Goal: Task Accomplishment & Management: Manage account settings

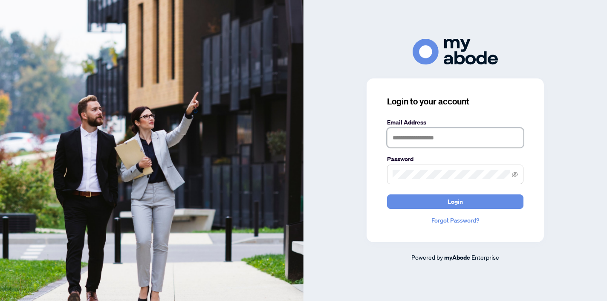
click at [417, 135] on input "text" at bounding box center [455, 138] width 136 height 20
click at [0, 300] on com-1password-button at bounding box center [0, 301] width 0 height 0
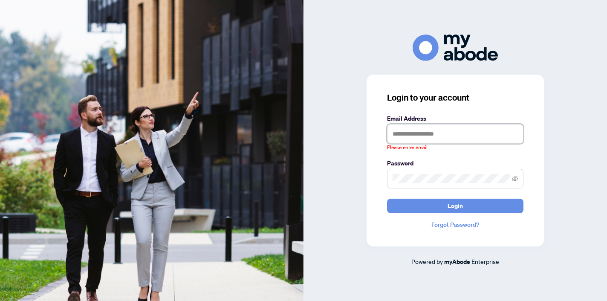
type input "**********"
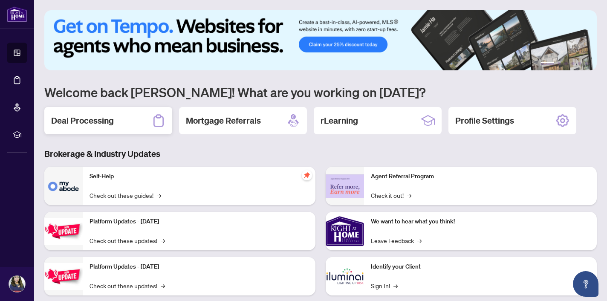
click at [103, 119] on h2 "Deal Processing" at bounding box center [82, 121] width 63 height 12
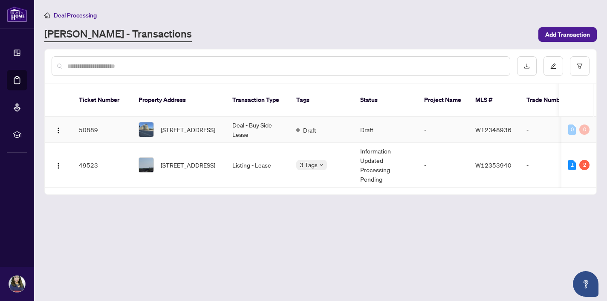
click at [254, 118] on td "Deal - Buy Side Lease" at bounding box center [257, 130] width 64 height 26
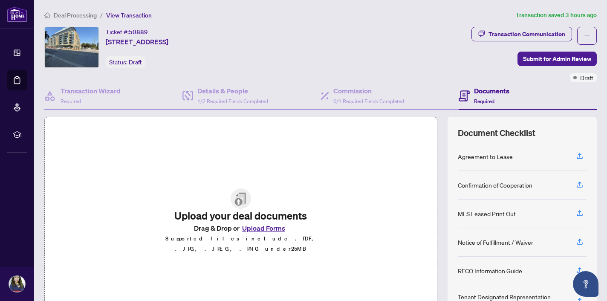
click at [256, 232] on button "Upload Forms" at bounding box center [264, 227] width 48 height 11
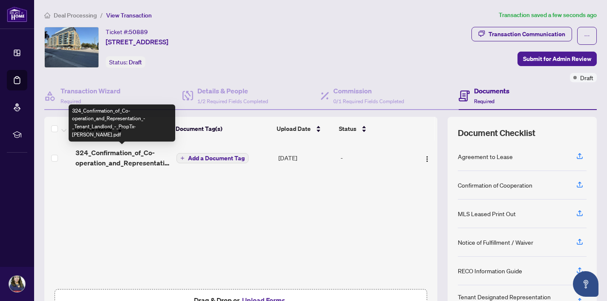
click at [135, 153] on span "324_Confirmation_of_Co-operation_and_Representation_-_Tenant_Landlord_-_PropTx-…" at bounding box center [122, 157] width 94 height 20
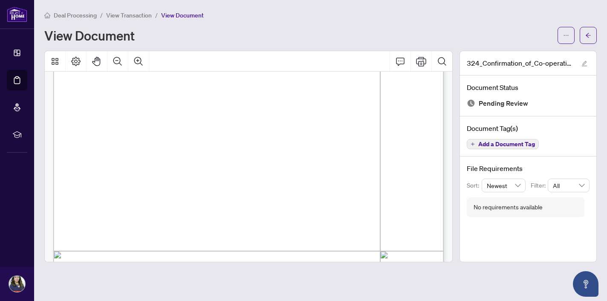
scroll to position [3285, 0]
click at [265, 32] on div "View Document" at bounding box center [298, 36] width 508 height 14
click at [141, 16] on span "View Transaction" at bounding box center [129, 16] width 46 height 8
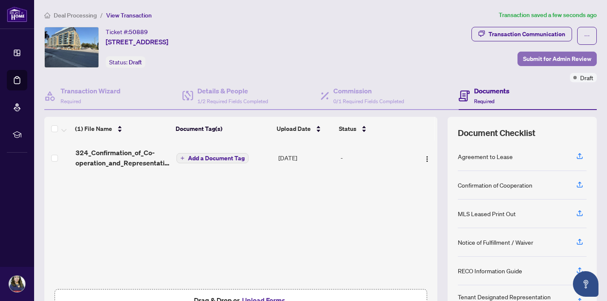
click at [546, 58] on span "Submit for Admin Review" at bounding box center [557, 59] width 68 height 14
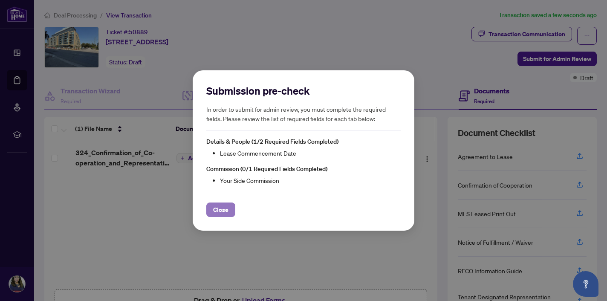
click at [226, 211] on span "Close" at bounding box center [220, 210] width 15 height 14
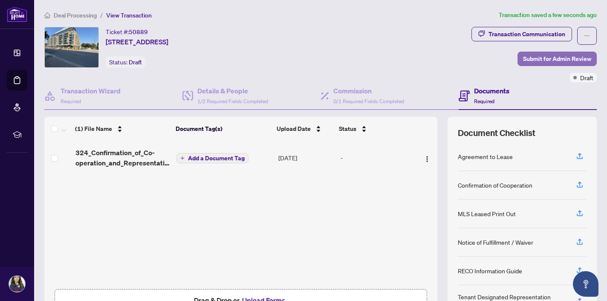
click at [538, 58] on span "Submit for Admin Review" at bounding box center [557, 59] width 68 height 14
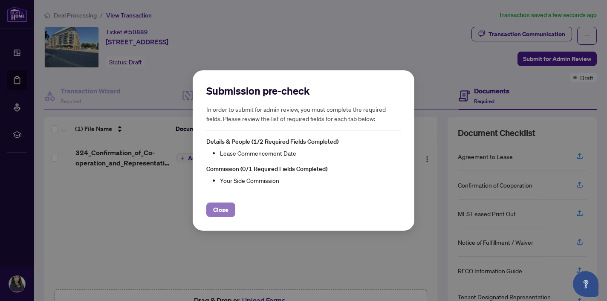
click at [228, 211] on span "Close" at bounding box center [220, 210] width 15 height 14
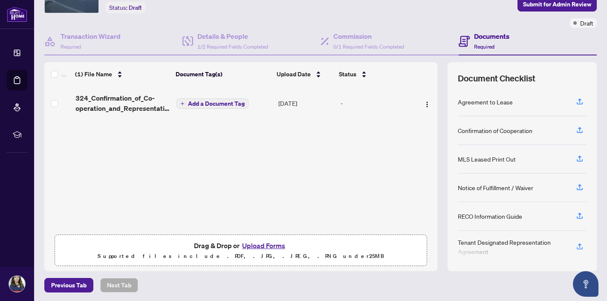
scroll to position [55, 0]
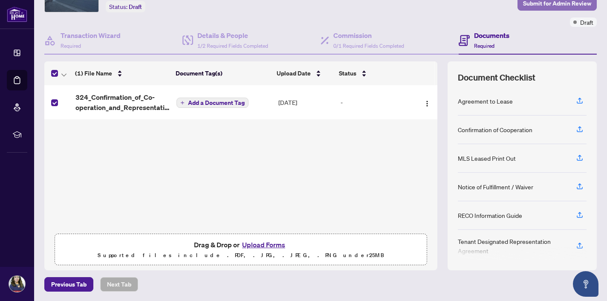
click at [529, 3] on span "Submit for Admin Review" at bounding box center [557, 4] width 68 height 14
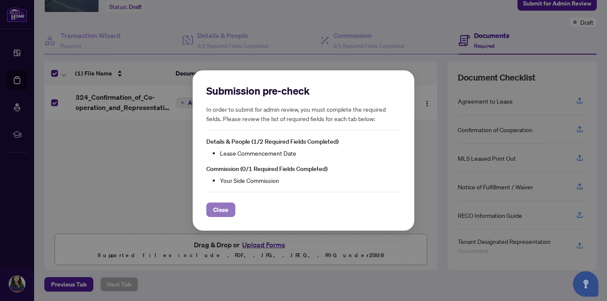
click at [216, 211] on span "Close" at bounding box center [220, 210] width 15 height 14
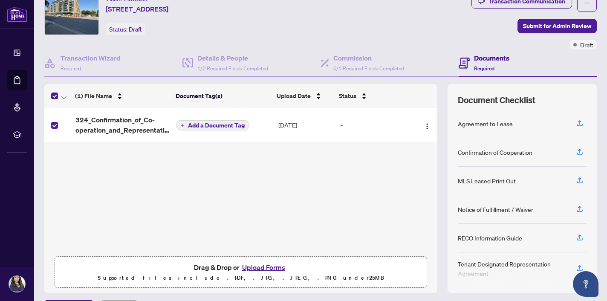
scroll to position [31, 0]
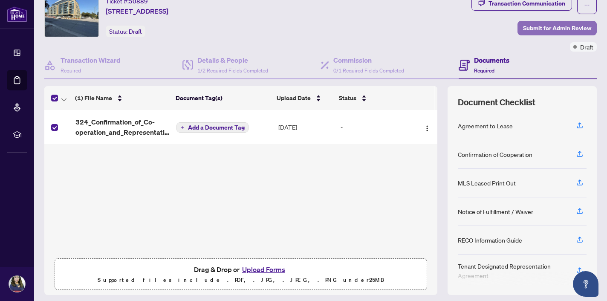
click at [542, 29] on span "Submit for Admin Review" at bounding box center [557, 28] width 68 height 14
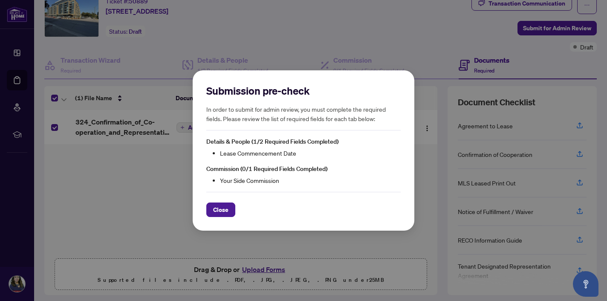
click at [107, 202] on div "Submission pre-check In order to submit for admin review, you must complete the…" at bounding box center [303, 150] width 607 height 301
click at [233, 211] on button "Close" at bounding box center [220, 209] width 29 height 14
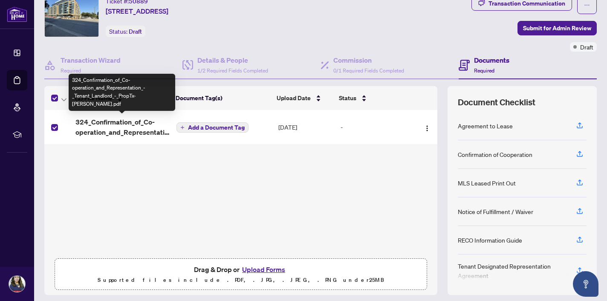
click at [134, 129] on span "324_Confirmation_of_Co-operation_and_Representation_-_Tenant_Landlord_-_PropTx-…" at bounding box center [122, 127] width 94 height 20
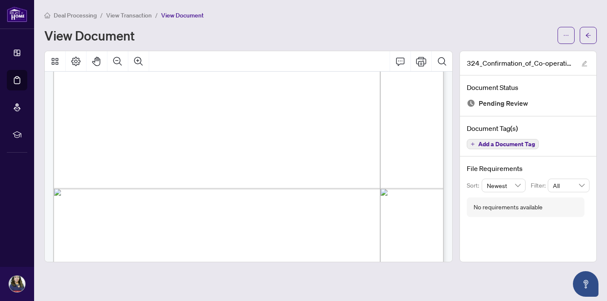
scroll to position [1262, 0]
click at [138, 16] on span "View Transaction" at bounding box center [129, 16] width 46 height 8
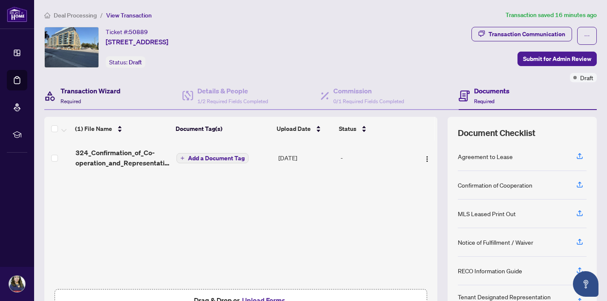
click at [105, 92] on h4 "Transaction Wizard" at bounding box center [91, 91] width 60 height 10
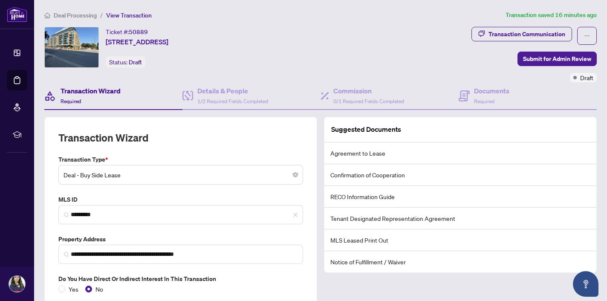
click at [371, 219] on li "Tenant Designated Representation Agreement" at bounding box center [460, 219] width 272 height 22
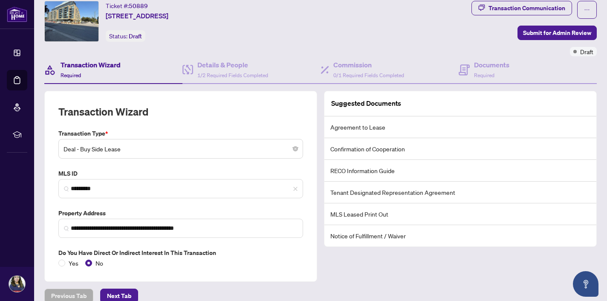
scroll to position [27, 0]
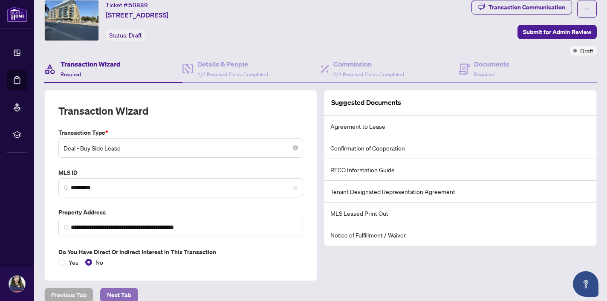
click at [124, 295] on span "Next Tab" at bounding box center [119, 295] width 24 height 14
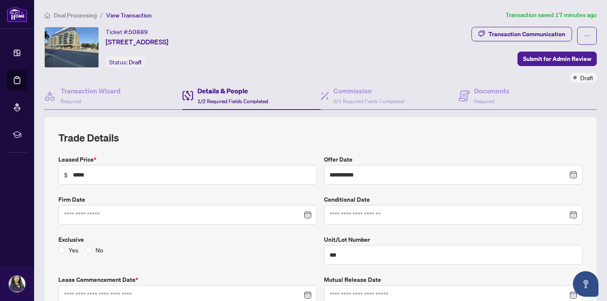
click at [76, 14] on span "Deal Processing" at bounding box center [75, 16] width 43 height 8
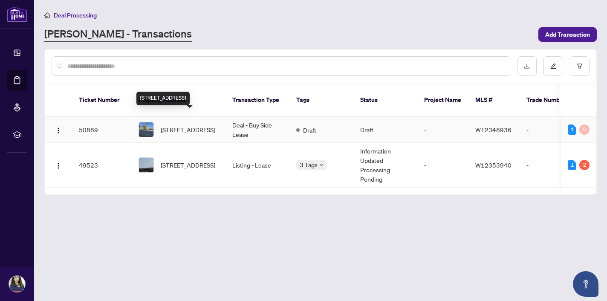
click at [206, 125] on span "[STREET_ADDRESS]" at bounding box center [188, 129] width 55 height 9
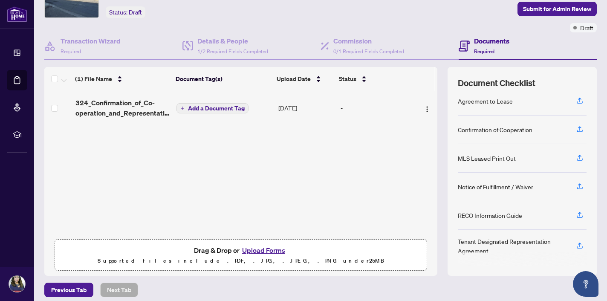
scroll to position [55, 0]
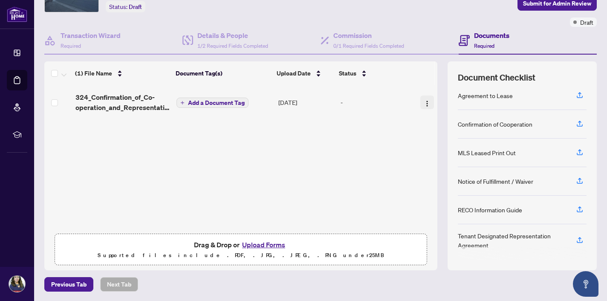
click at [425, 104] on img "button" at bounding box center [427, 103] width 7 height 7
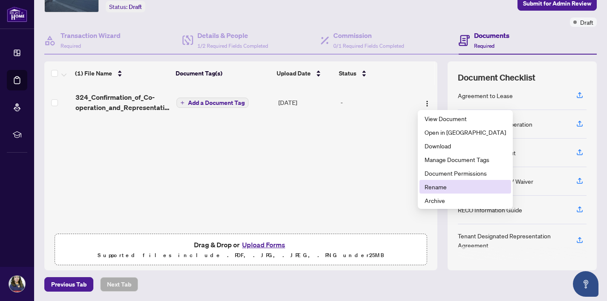
click at [442, 187] on span "Rename" at bounding box center [464, 186] width 81 height 9
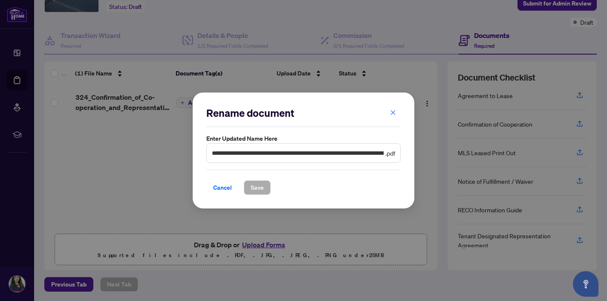
click at [396, 154] on span "**********" at bounding box center [303, 153] width 194 height 20
click at [394, 153] on span ".pdf" at bounding box center [390, 152] width 10 height 9
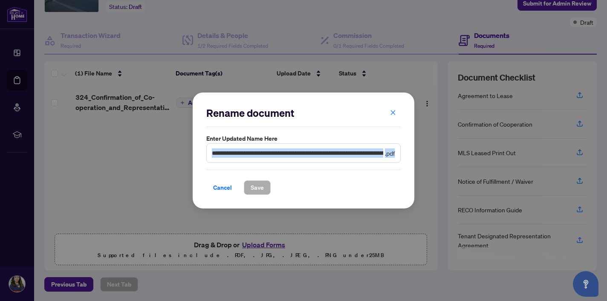
drag, startPoint x: 395, startPoint y: 153, endPoint x: 243, endPoint y: 144, distance: 152.0
click at [242, 144] on span "**********" at bounding box center [303, 153] width 194 height 20
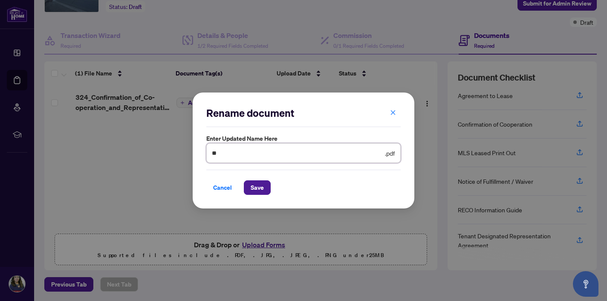
type input "*"
type input "**********"
click at [260, 189] on span "Save" at bounding box center [257, 188] width 13 height 14
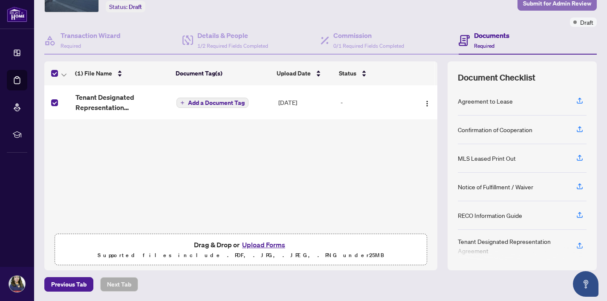
click at [533, 4] on span "Submit for Admin Review" at bounding box center [557, 4] width 68 height 14
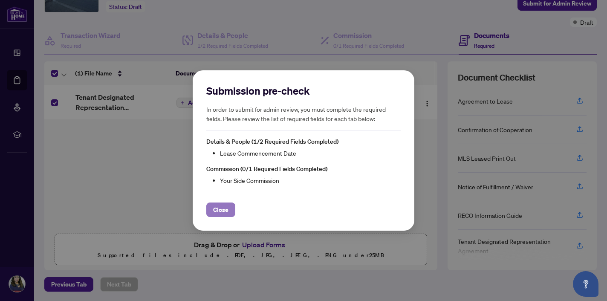
click at [221, 211] on span "Close" at bounding box center [220, 210] width 15 height 14
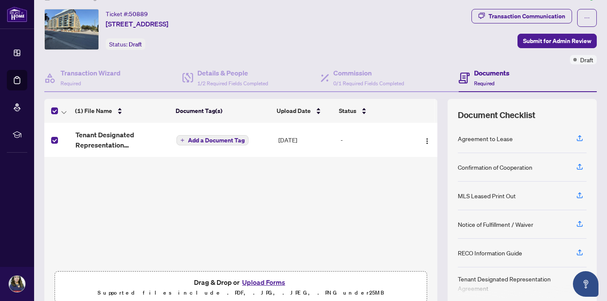
scroll to position [9, 0]
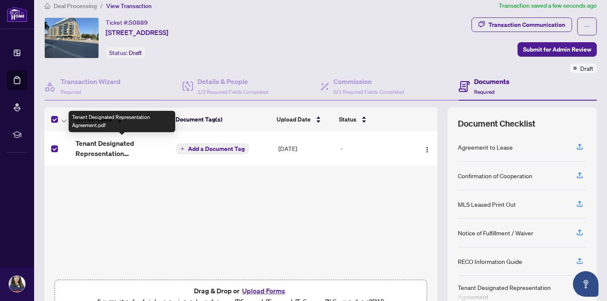
click at [112, 145] on span "Tenant Designated Representation Agreement.pdf" at bounding box center [122, 148] width 94 height 20
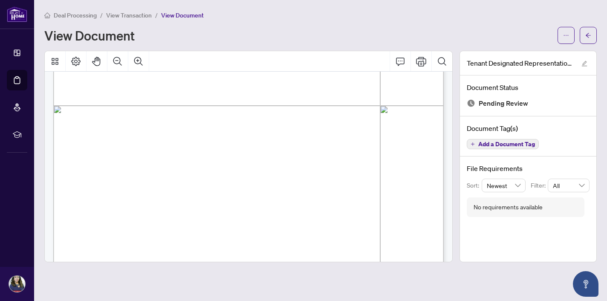
scroll to position [3437, 0]
